Goal: Transaction & Acquisition: Purchase product/service

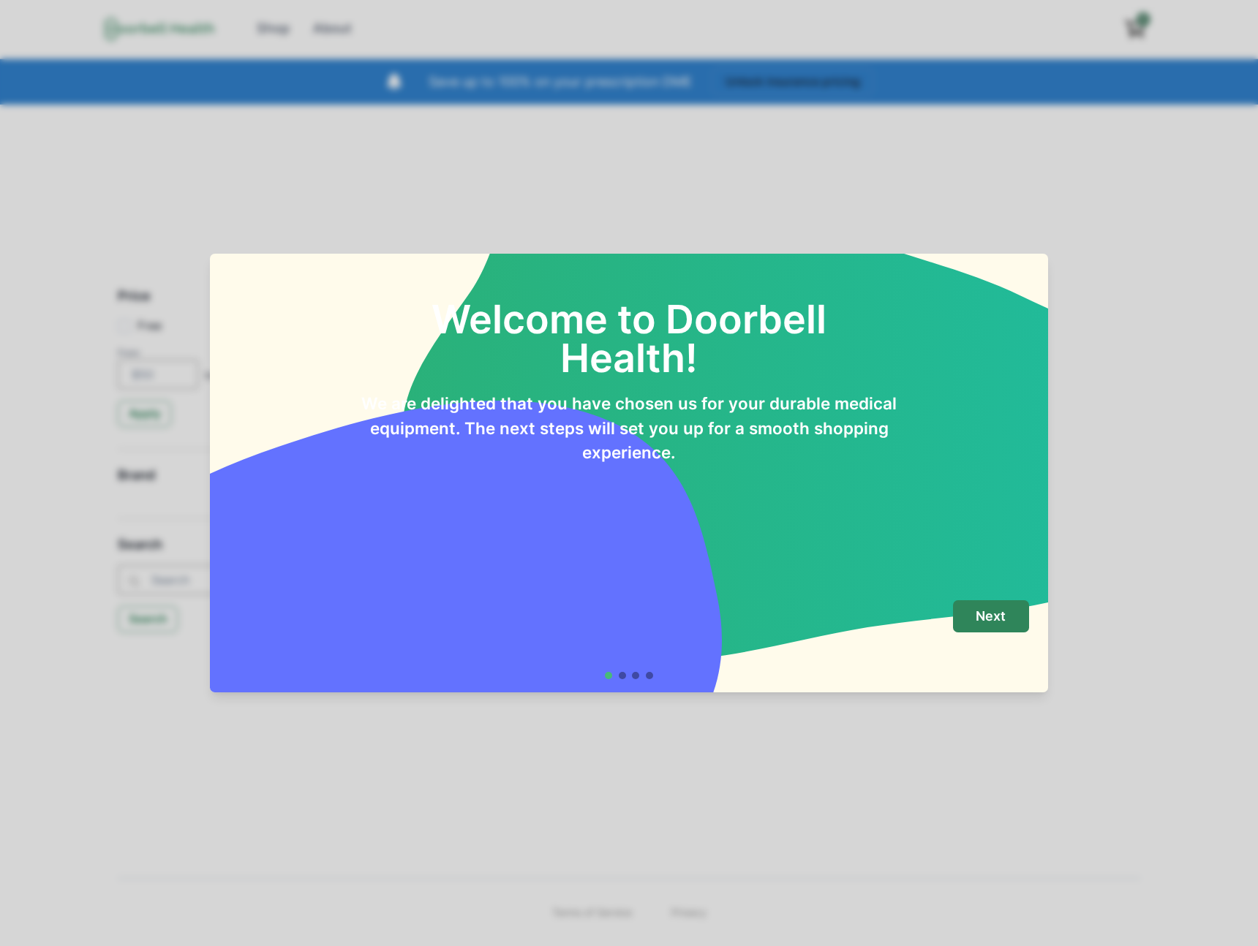
click at [983, 598] on footer "Next" at bounding box center [629, 639] width 839 height 105
click at [983, 605] on button "Next" at bounding box center [991, 616] width 76 height 33
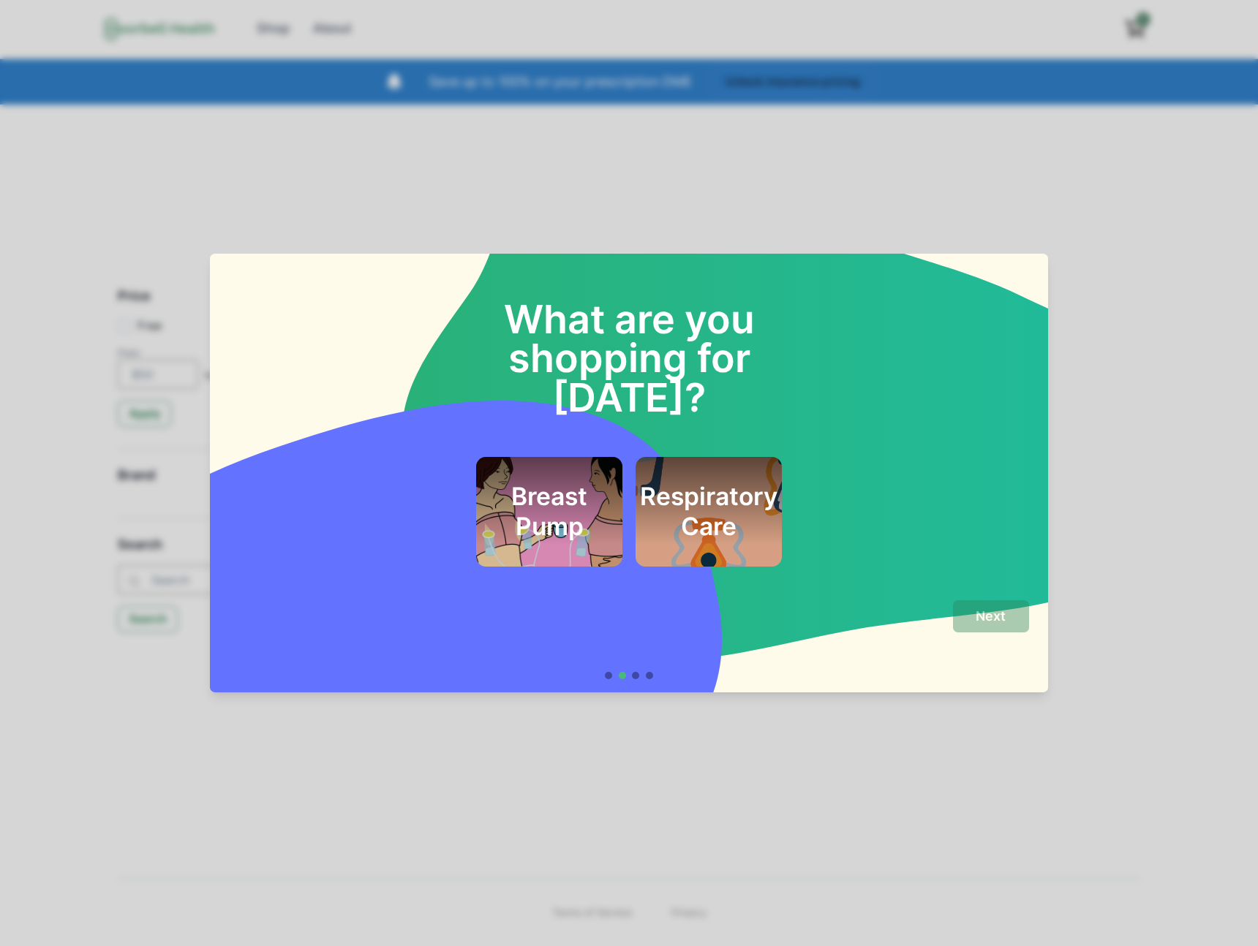
click at [692, 482] on h2 "Respiratory Care" at bounding box center [708, 511] width 137 height 59
click at [980, 628] on button "Next" at bounding box center [991, 616] width 76 height 33
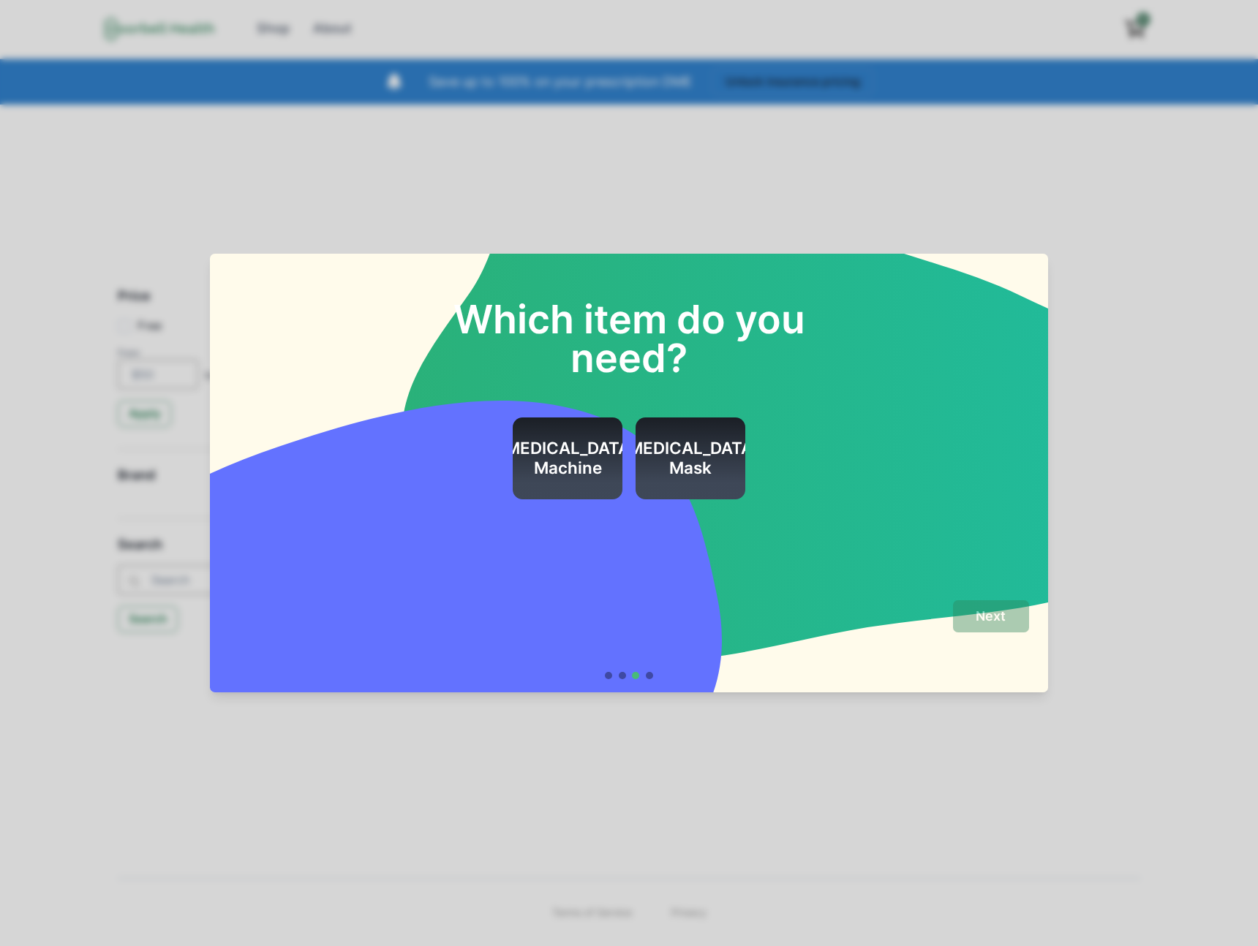
click at [574, 456] on h2 "CPAP Machine" at bounding box center [567, 458] width 137 height 39
click at [971, 616] on button "Next" at bounding box center [991, 616] width 76 height 33
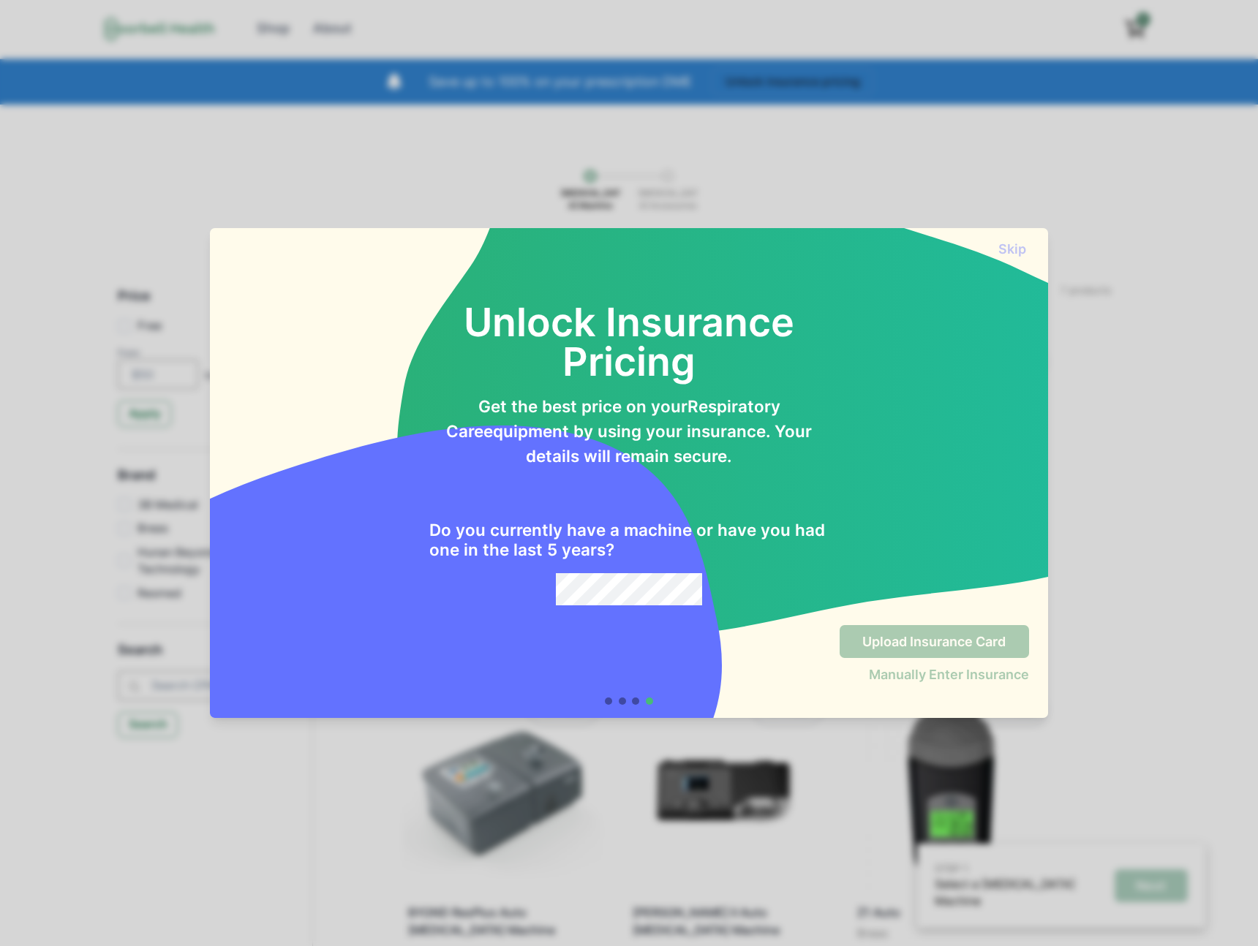
click at [1063, 717] on div "Skip Unlock Insurance Pricing Get the best price on your Respiratory Care equip…" at bounding box center [629, 473] width 1258 height 946
click at [730, 651] on div "Upload Insurance Card Manually Enter Insurance" at bounding box center [628, 658] width 799 height 66
